Goal: Browse casually

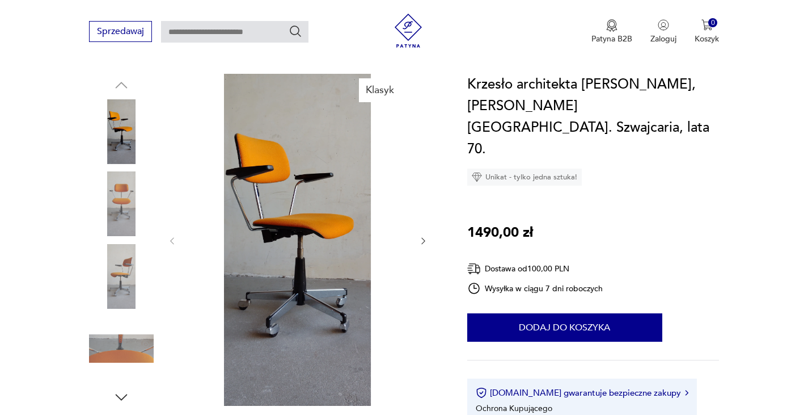
click at [121, 197] on img at bounding box center [121, 203] width 65 height 65
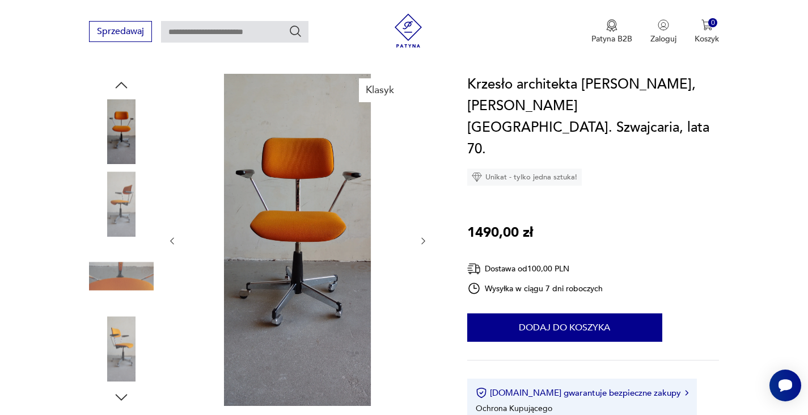
click at [122, 214] on img at bounding box center [121, 203] width 65 height 65
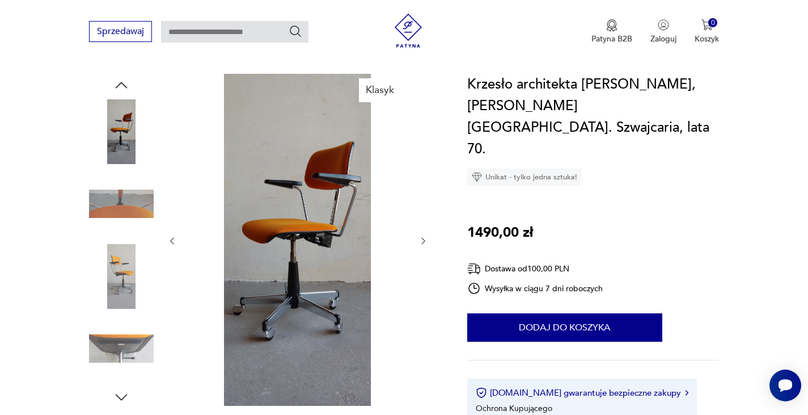
click at [122, 211] on img at bounding box center [121, 203] width 65 height 65
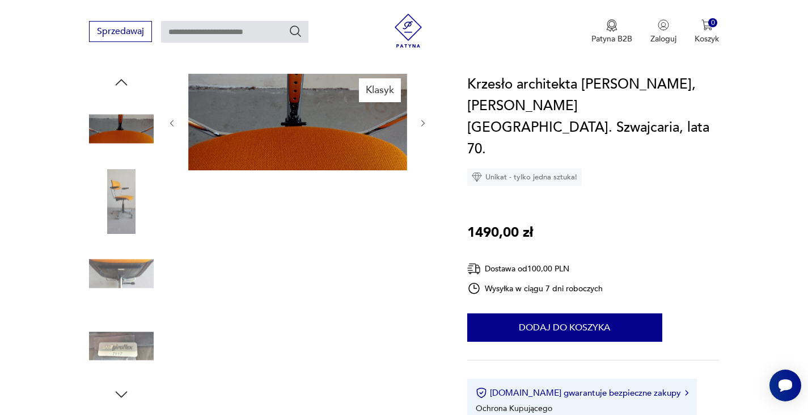
click at [122, 211] on img at bounding box center [121, 201] width 65 height 65
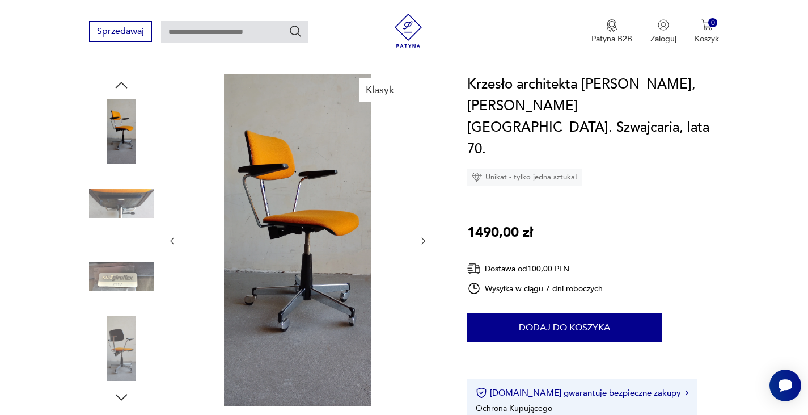
click at [122, 211] on img at bounding box center [121, 203] width 65 height 65
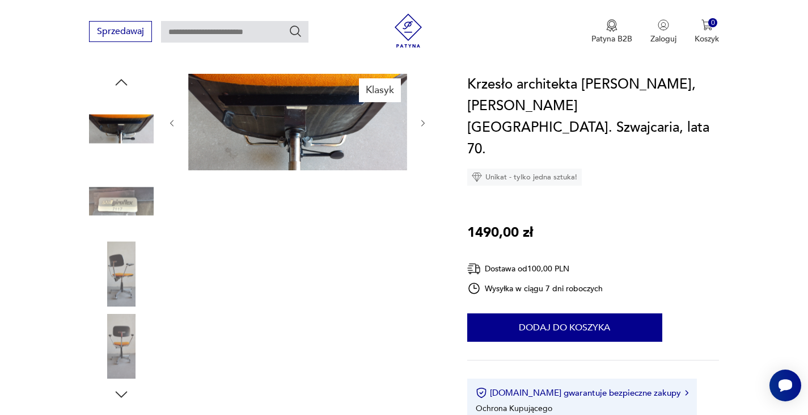
click at [122, 211] on img at bounding box center [121, 201] width 65 height 65
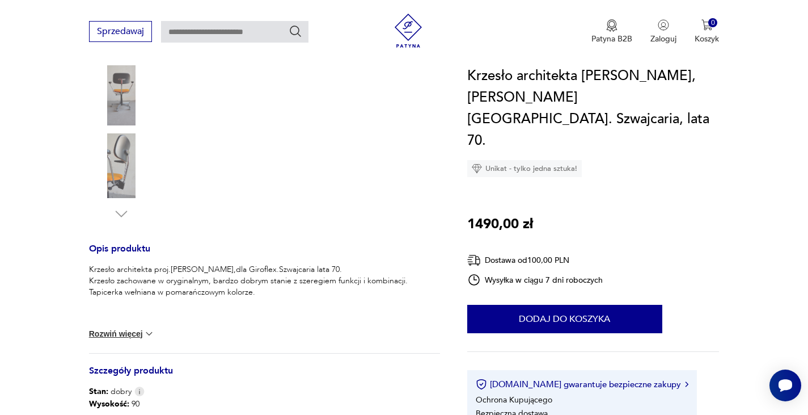
scroll to position [397, 0]
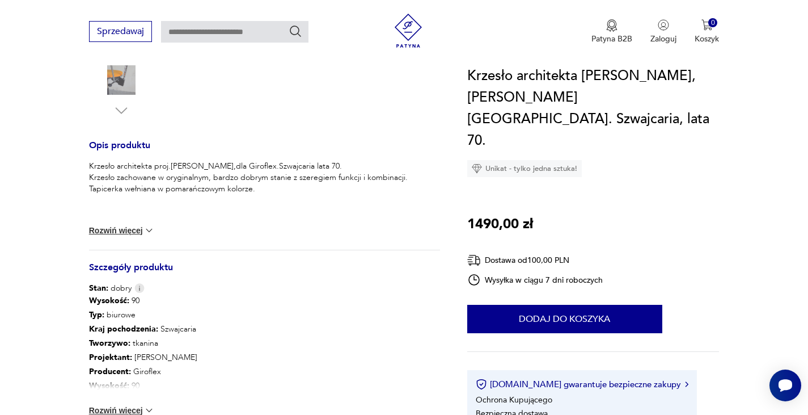
click at [133, 231] on button "Rozwiń więcej" at bounding box center [122, 230] width 66 height 11
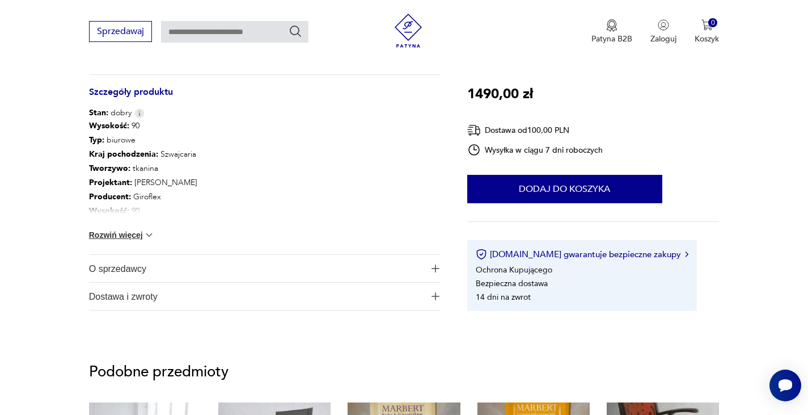
scroll to position [454, 0]
